Goal: Obtain resource: Obtain resource

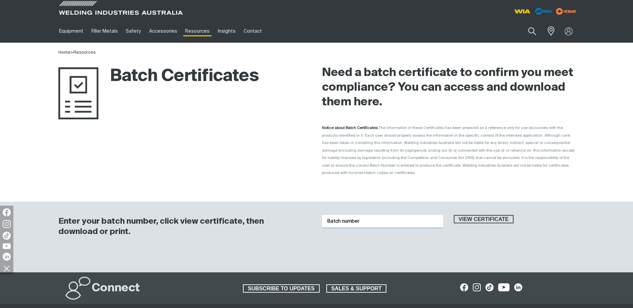
click at [329, 215] on input "Batch number" at bounding box center [382, 221] width 121 height 13
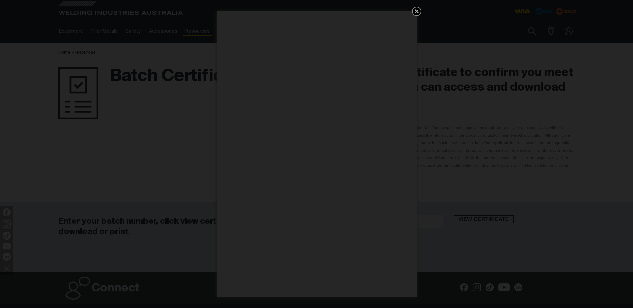
click at [416, 7] on link "Get 5 WIA Welding Guides Free!" at bounding box center [416, 11] width 9 height 9
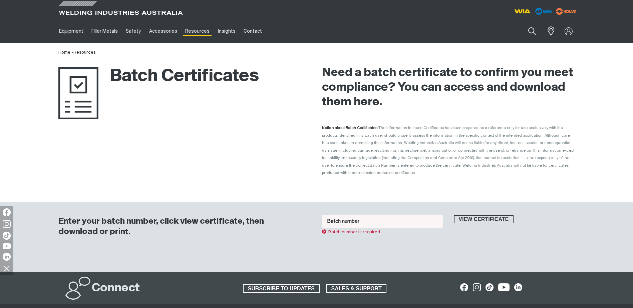
click at [356, 215] on input "Batch number" at bounding box center [382, 221] width 121 height 13
type input "45028"
click at [454, 215] on button "View certificate" at bounding box center [484, 219] width 60 height 9
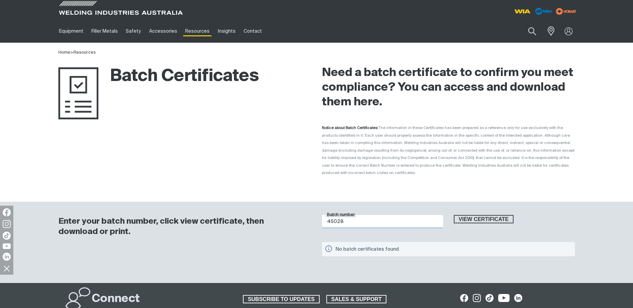
drag, startPoint x: 349, startPoint y: 212, endPoint x: 320, endPoint y: 216, distance: 29.6
click at [320, 216] on div "Batch number 45028" at bounding box center [383, 225] width 132 height 21
type input "15c4bc4"
click at [454, 215] on button "View certificate" at bounding box center [484, 219] width 60 height 9
drag, startPoint x: 354, startPoint y: 212, endPoint x: 316, endPoint y: 211, distance: 38.4
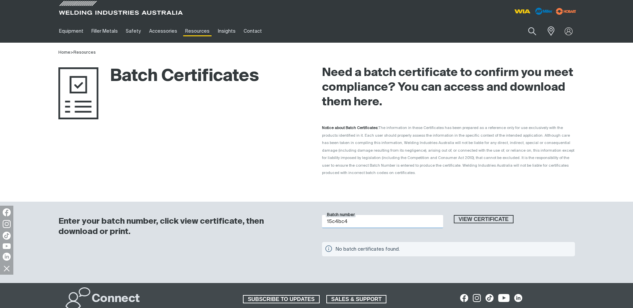
click at [316, 211] on div "Enter your batch number, click view certificate, then download or print. Batch …" at bounding box center [317, 243] width 534 height 82
